Goal: Navigation & Orientation: Find specific page/section

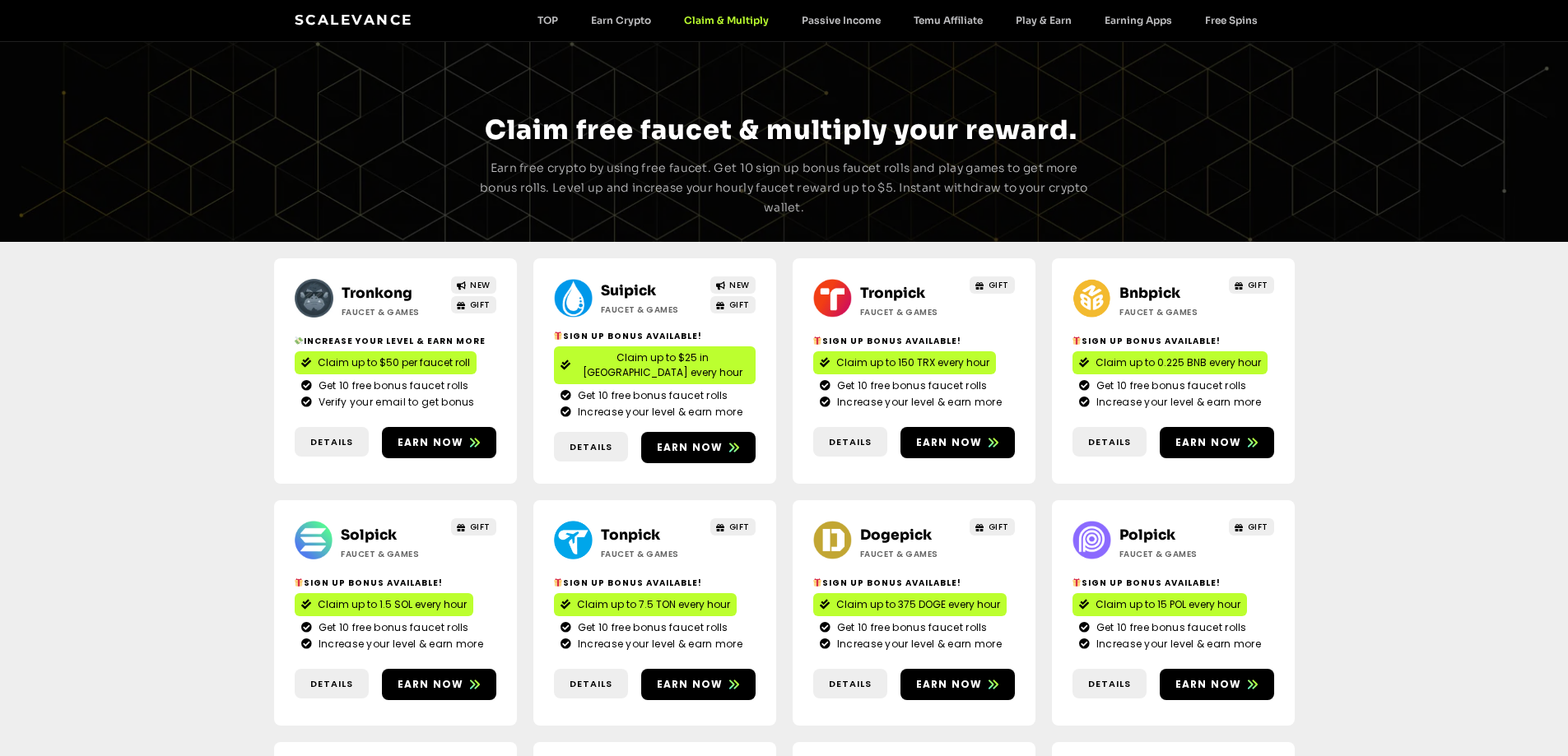
click at [389, 286] on link "Tronkong" at bounding box center [377, 294] width 70 height 17
click at [622, 281] on h2 "Suipick" at bounding box center [652, 291] width 103 height 21
click at [623, 288] on link "Suipick" at bounding box center [628, 291] width 55 height 17
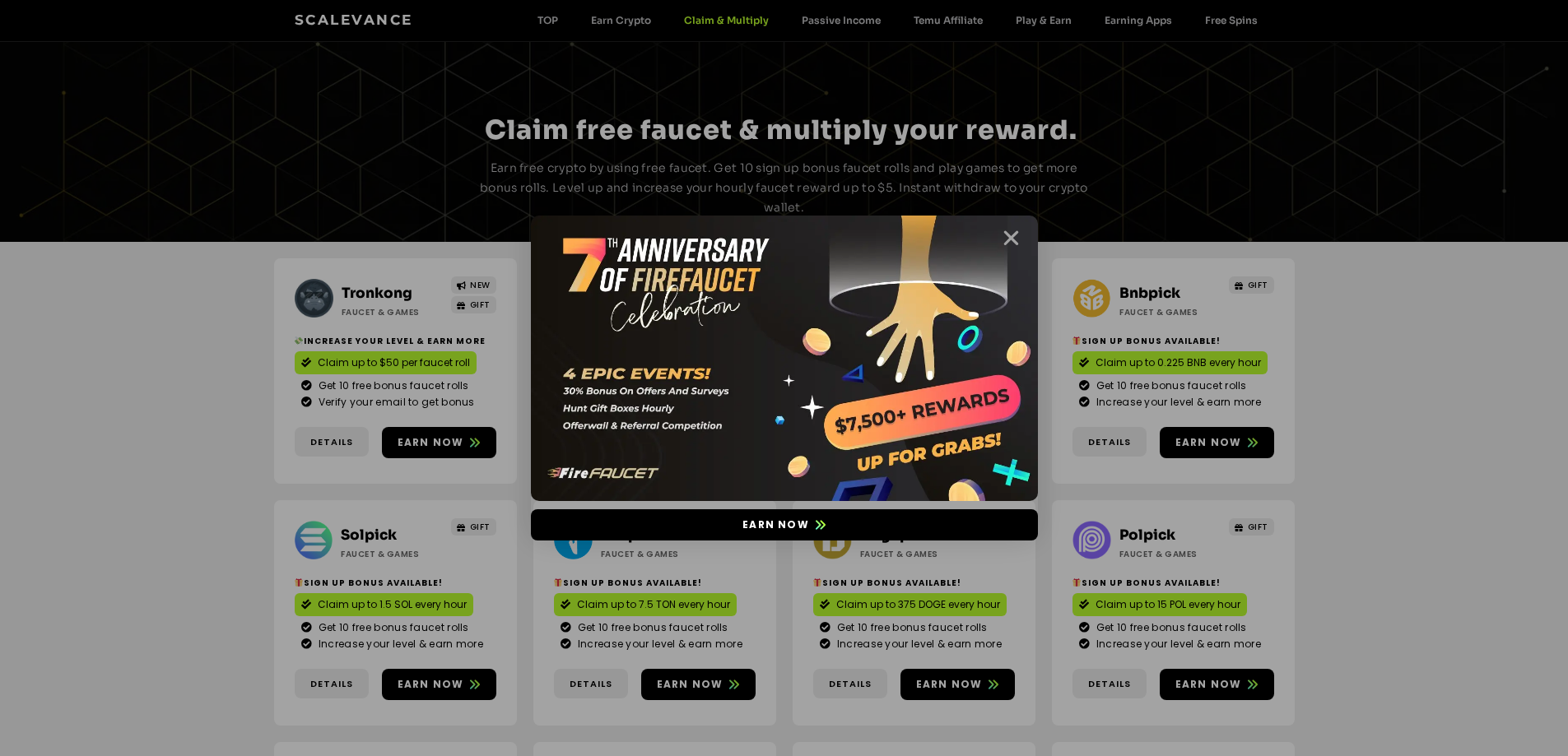
click at [1004, 232] on icon "Close" at bounding box center [1010, 238] width 20 height 20
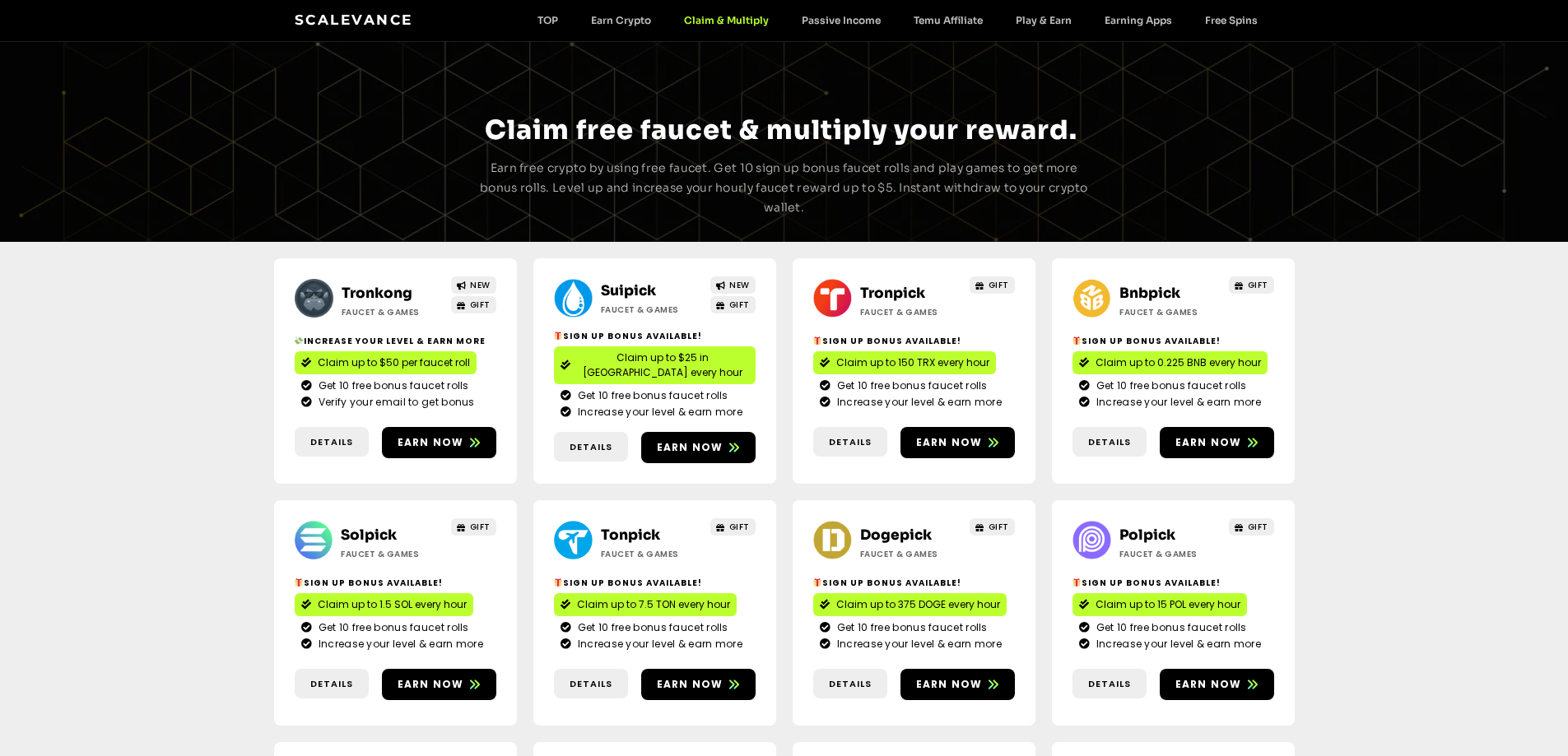
click at [1137, 286] on link "Bnbpick" at bounding box center [1149, 294] width 61 height 17
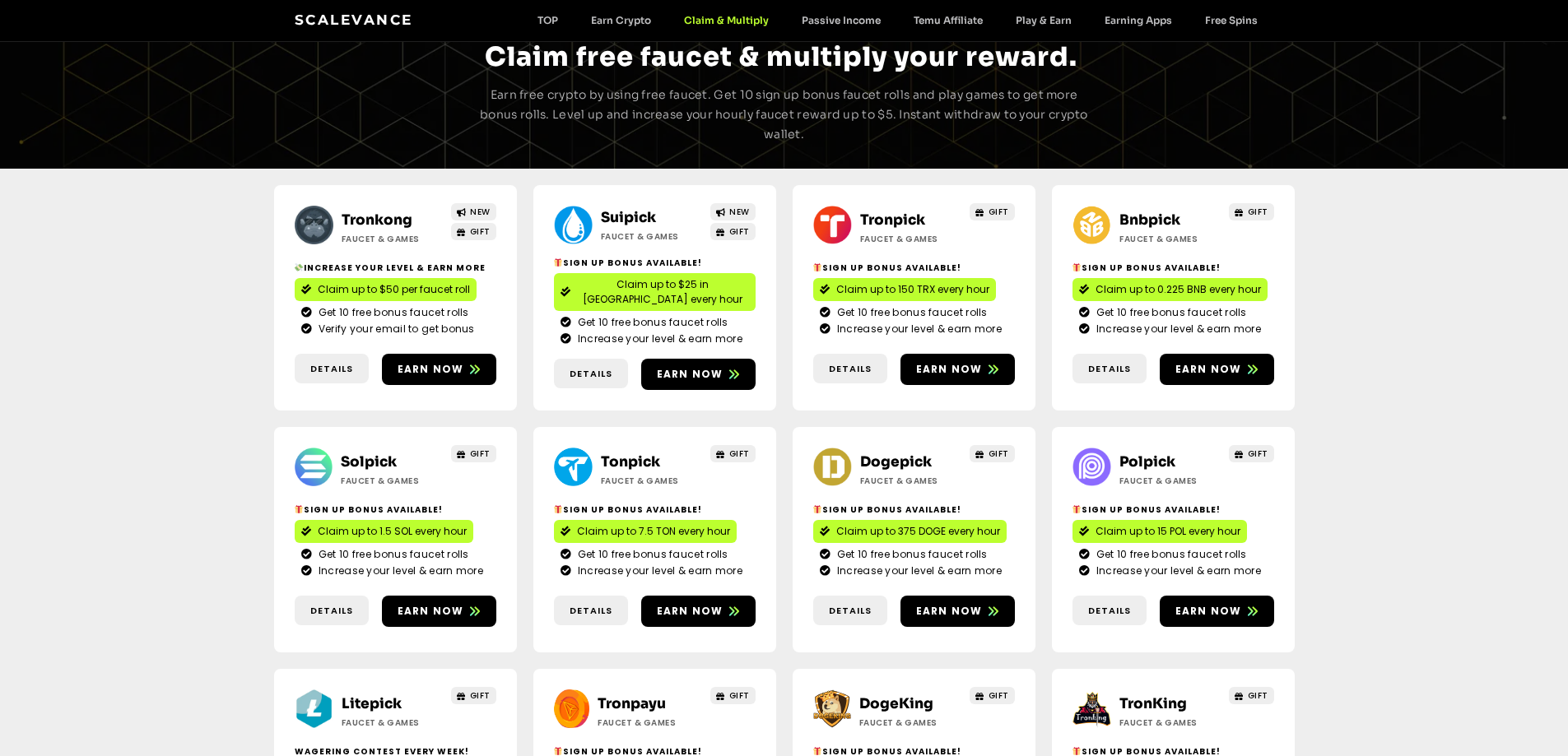
scroll to position [165, 0]
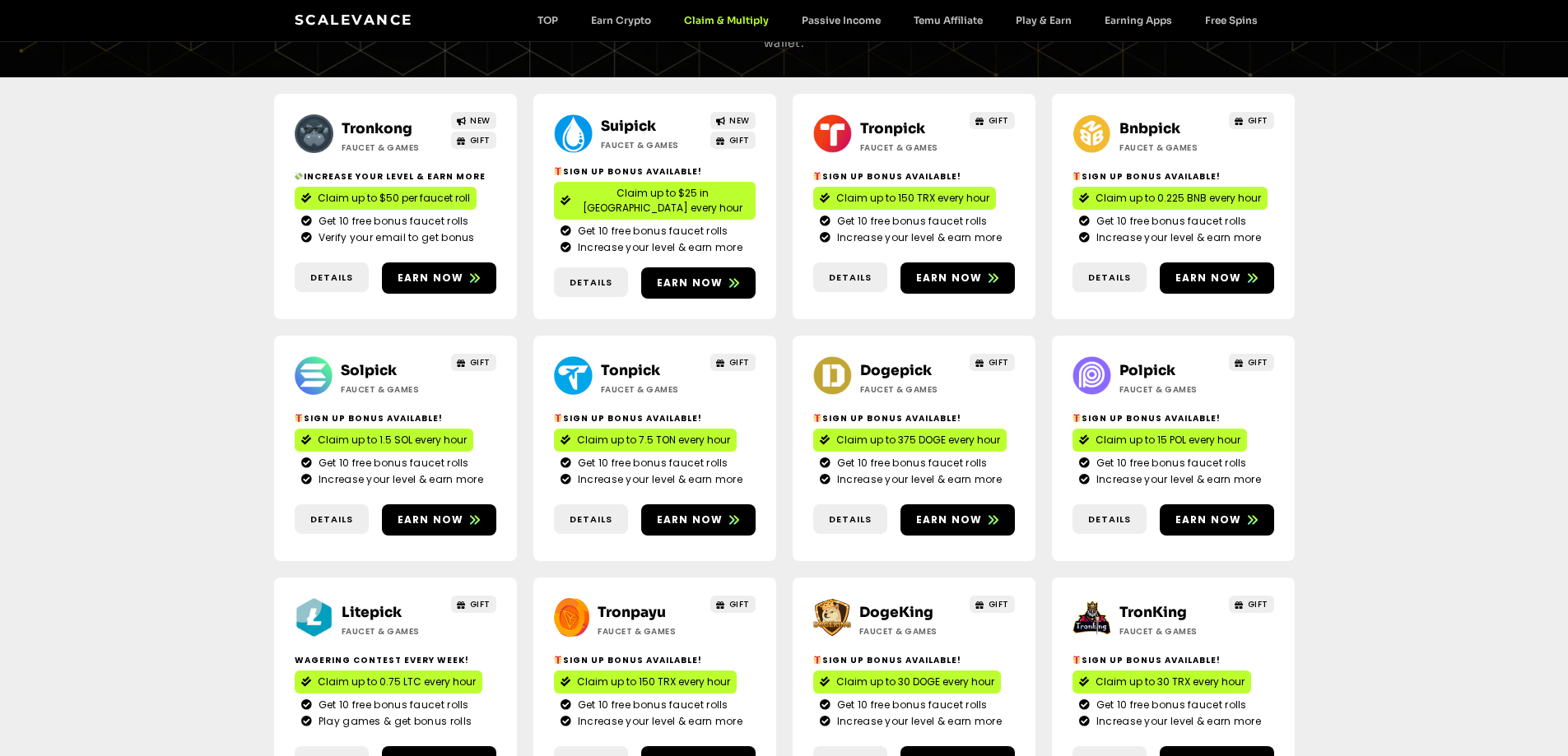
click at [348, 362] on link "Solpick" at bounding box center [369, 371] width 56 height 17
click at [873, 362] on link "Dogepick" at bounding box center [896, 371] width 71 height 17
click at [1137, 362] on link "Polpick" at bounding box center [1147, 371] width 56 height 17
click at [360, 604] on link "Litepick" at bounding box center [372, 613] width 60 height 17
click at [909, 604] on link "DogeKing" at bounding box center [896, 613] width 74 height 17
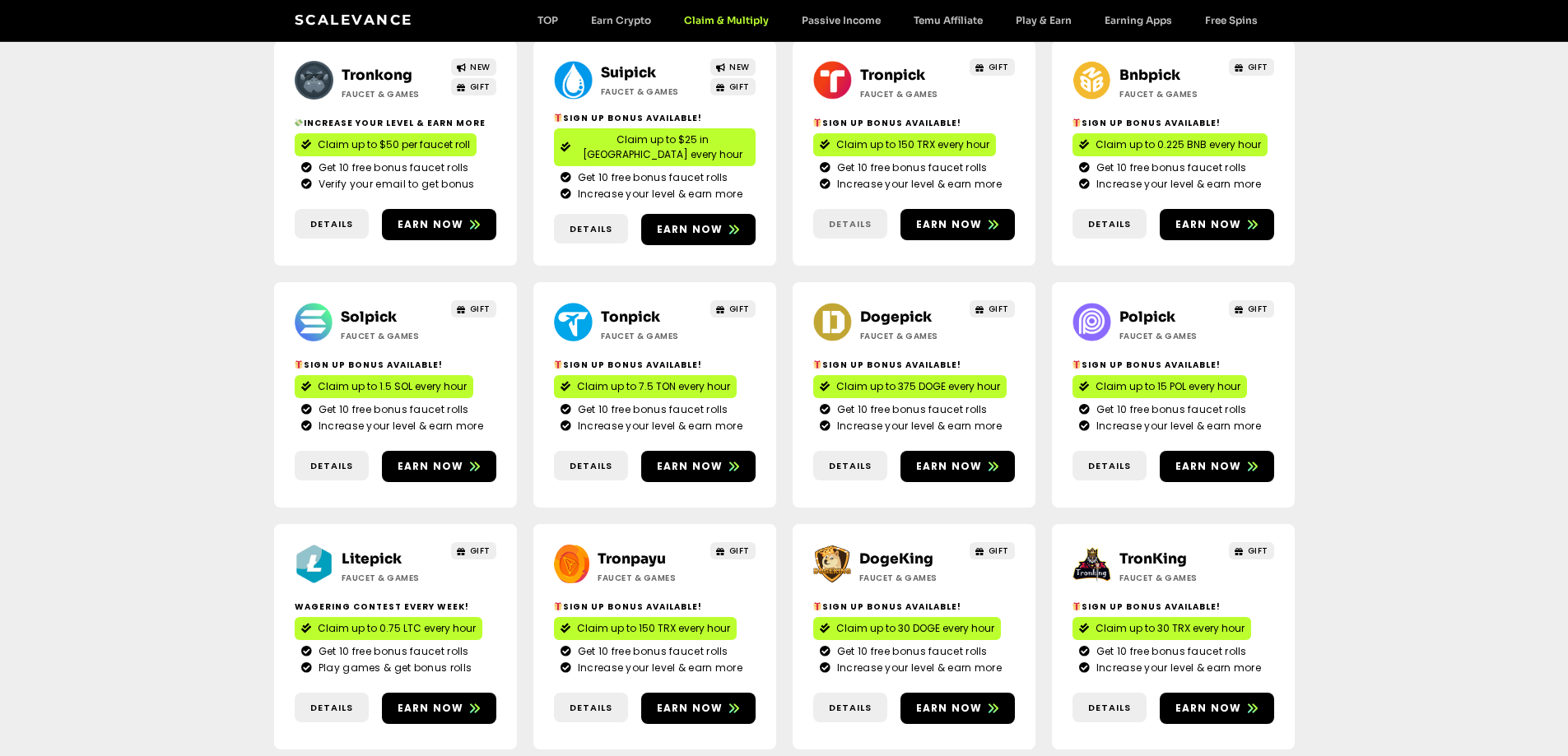
scroll to position [247, 0]
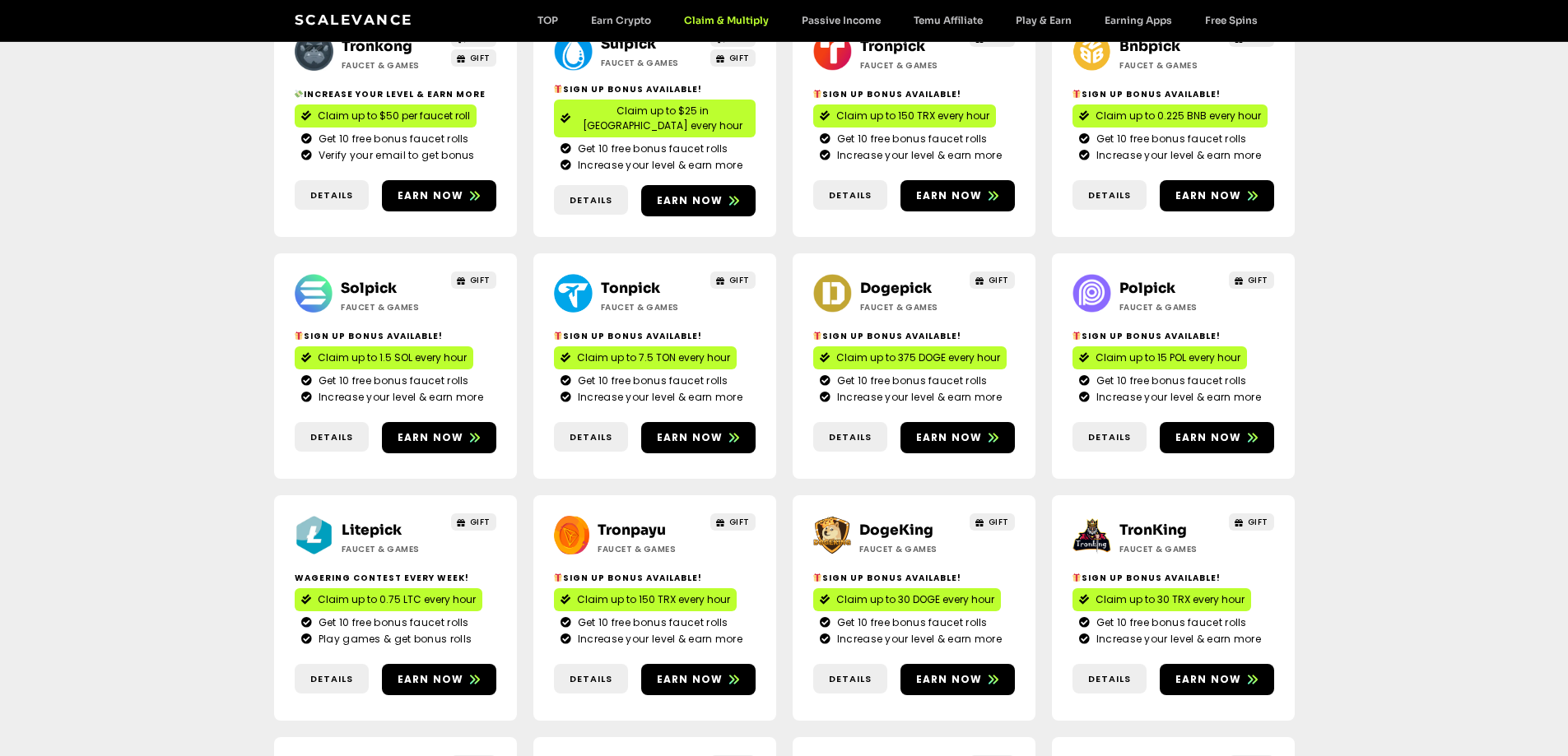
click at [1172, 522] on link "TronKing" at bounding box center [1153, 531] width 67 height 17
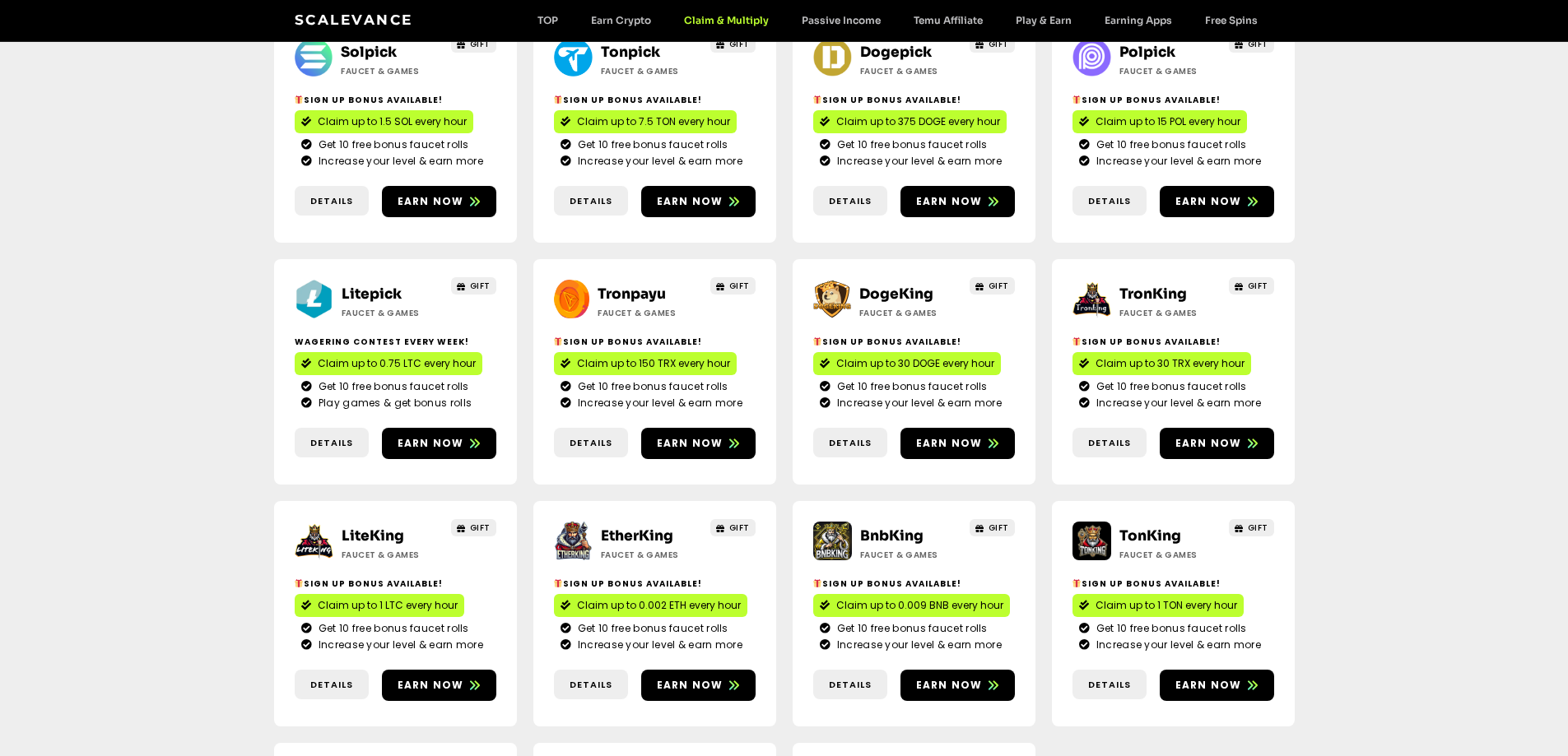
scroll to position [494, 0]
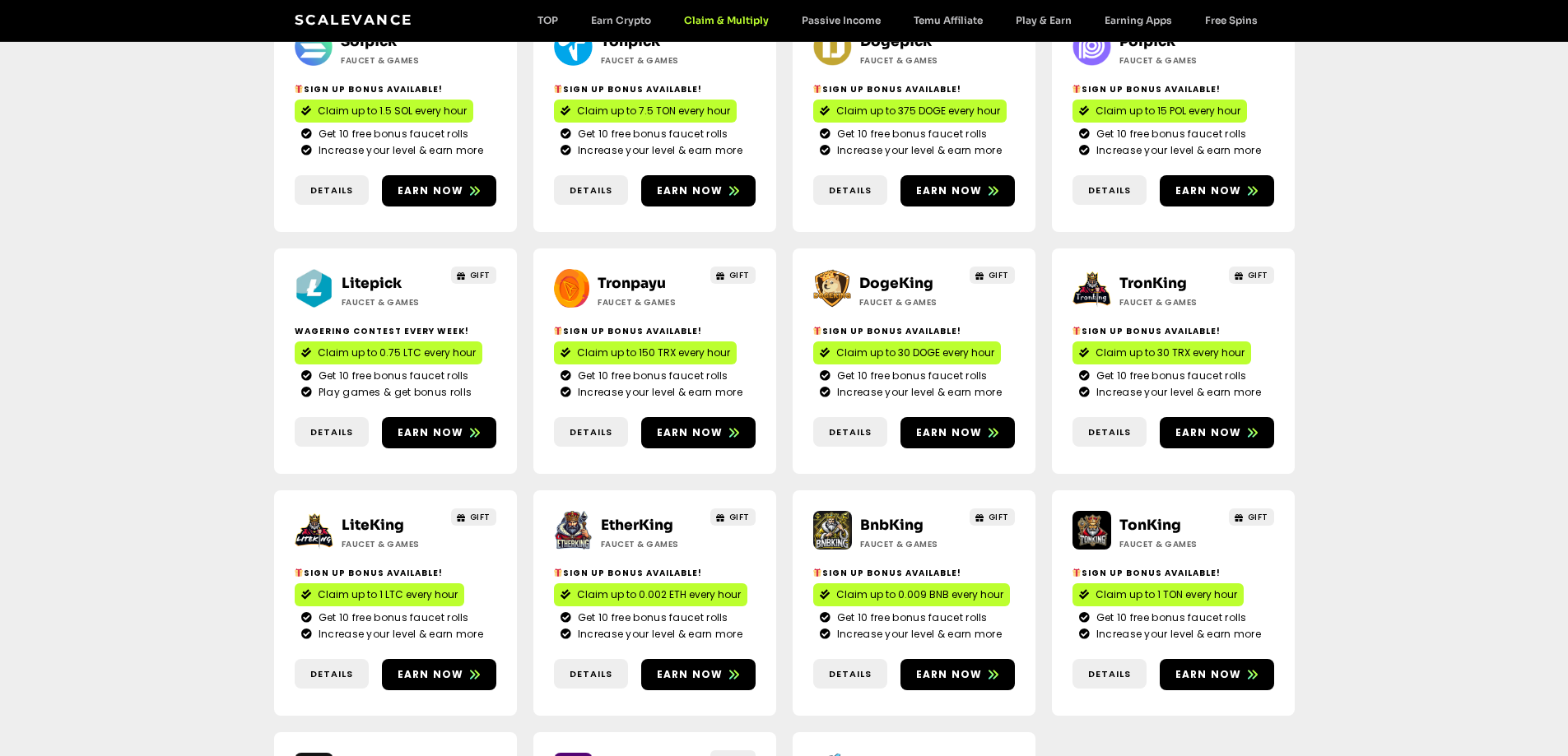
click at [378, 517] on link "LiteKing" at bounding box center [373, 526] width 63 height 17
click at [619, 517] on link "EtherKing" at bounding box center [637, 526] width 72 height 17
click at [888, 517] on link "BnbKing" at bounding box center [892, 526] width 64 height 17
click at [1135, 517] on link "TonKing" at bounding box center [1150, 526] width 62 height 17
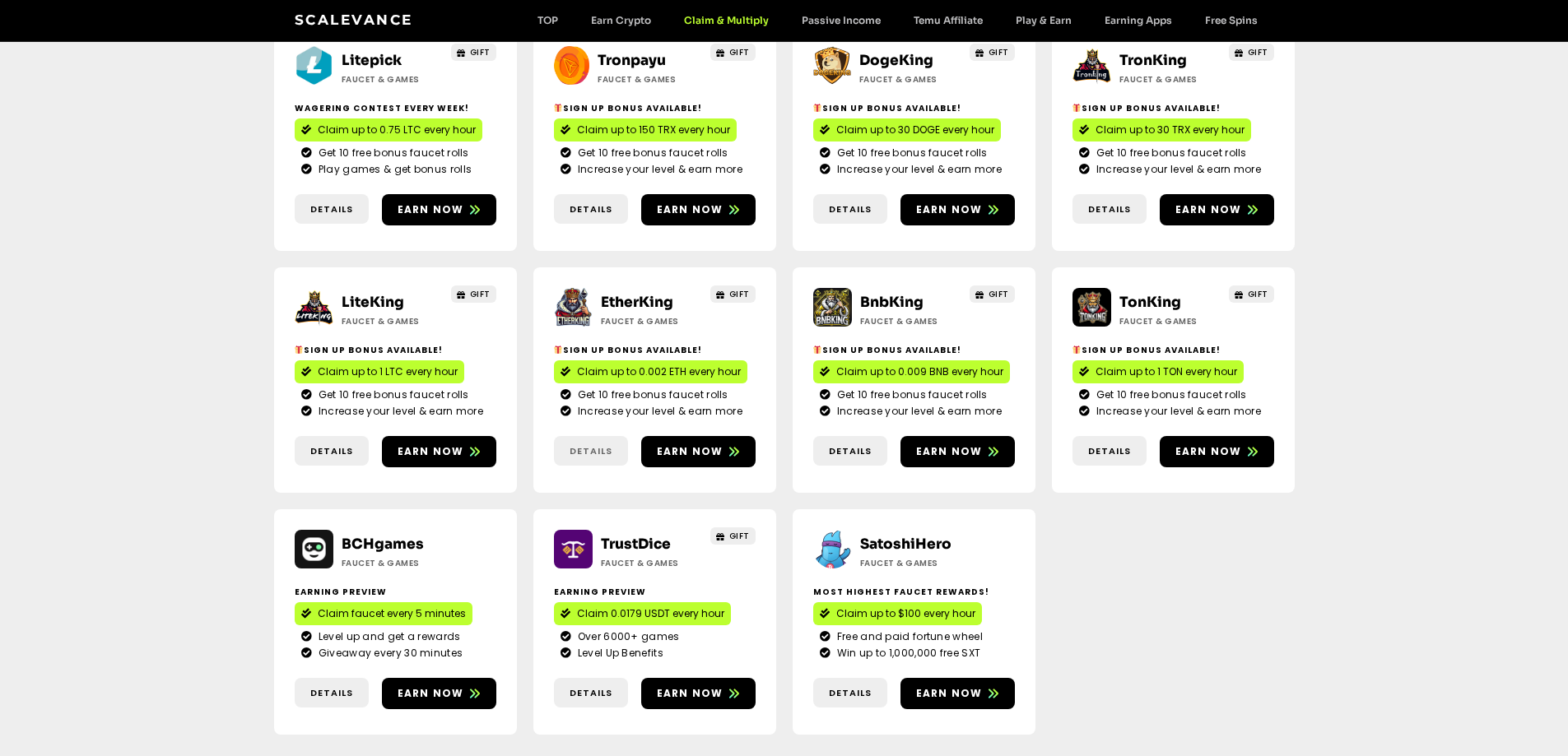
scroll to position [741, 0]
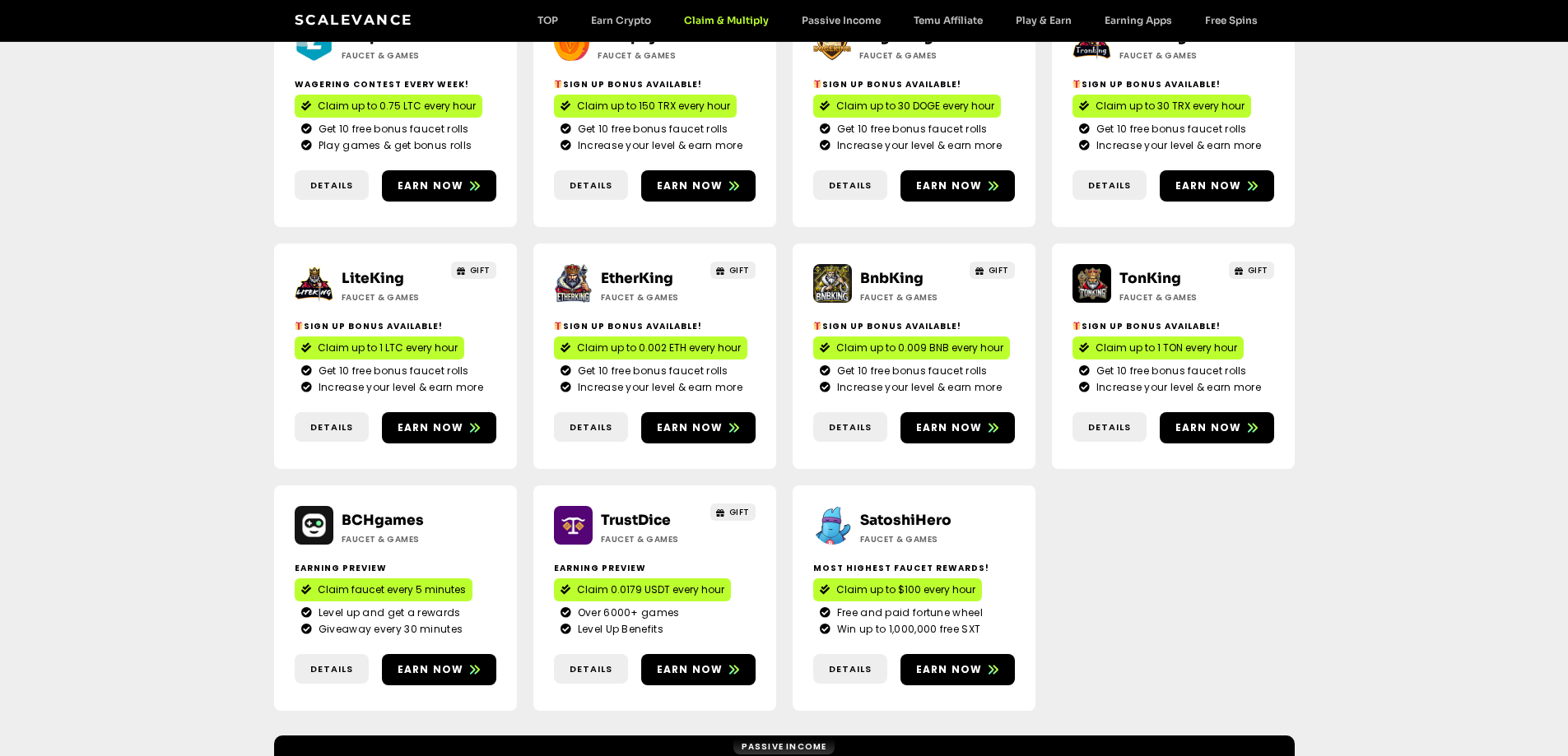
click at [643, 512] on link "TrustDice" at bounding box center [636, 521] width 70 height 17
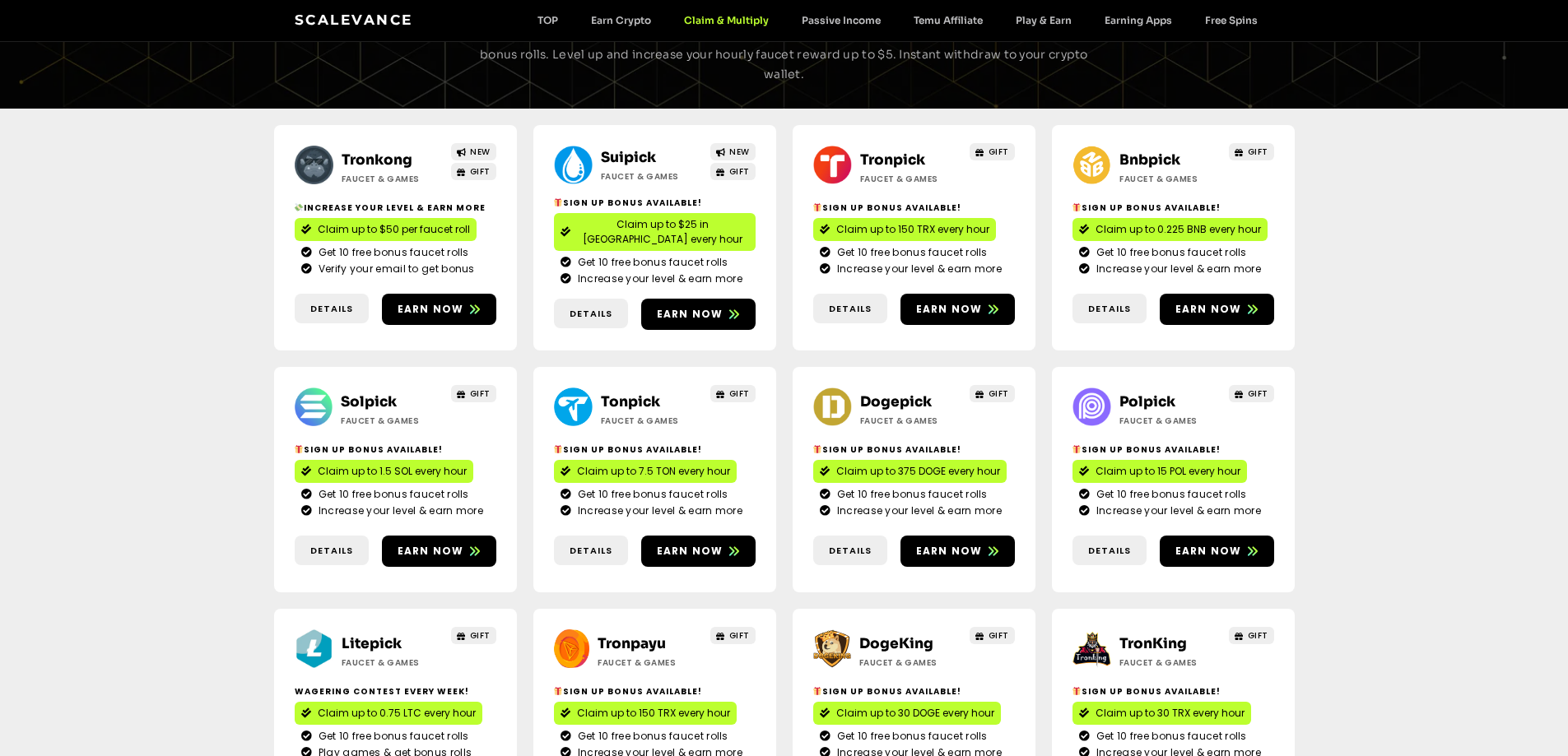
scroll to position [0, 0]
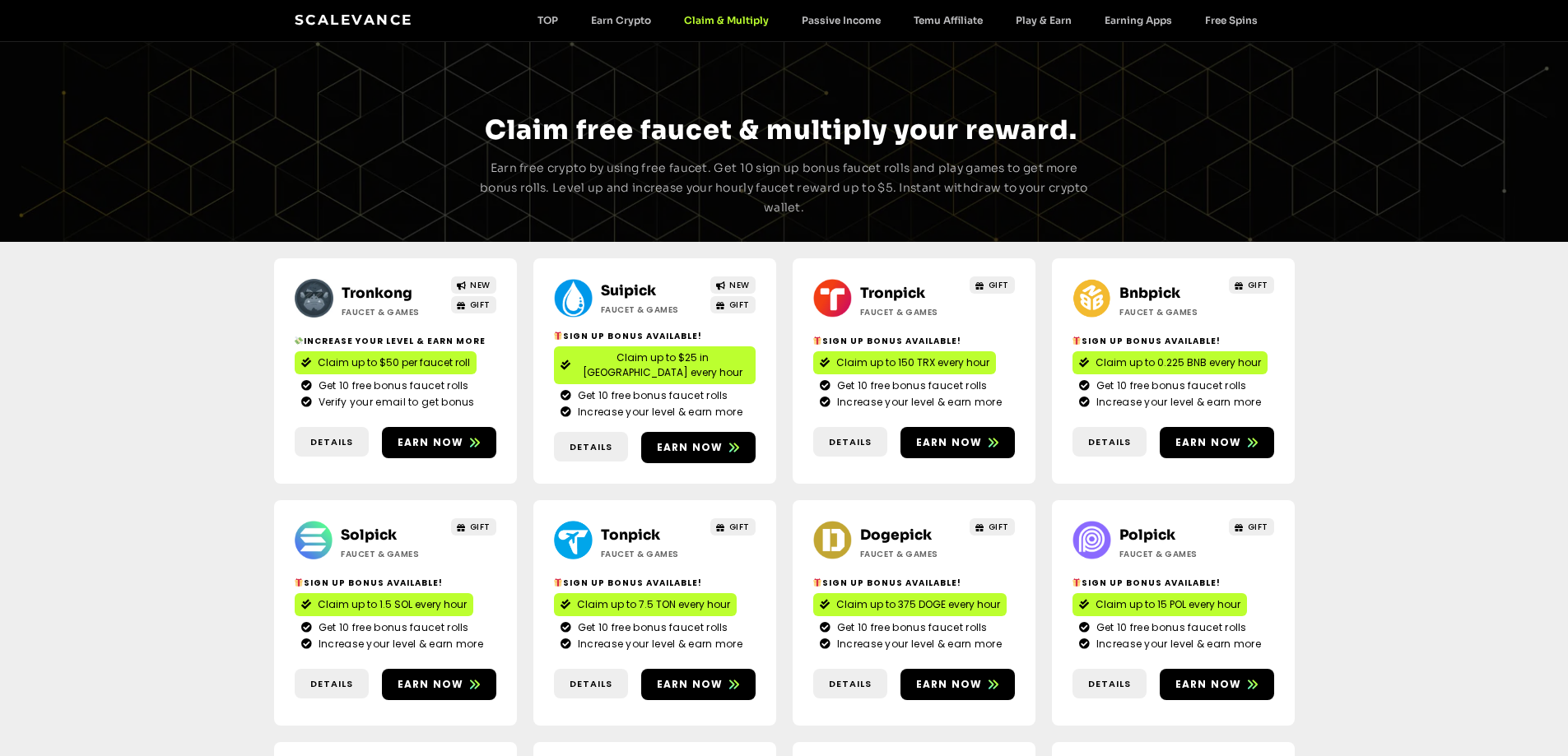
click at [347, 33] on div "Scalevance TOP Earn Crypto Claim & Multiply Passive Income Temu Affiliate Play …" at bounding box center [785, 20] width 1021 height 41
click at [344, 21] on link "Scalevance" at bounding box center [353, 19] width 118 height 16
